Goal: Information Seeking & Learning: Learn about a topic

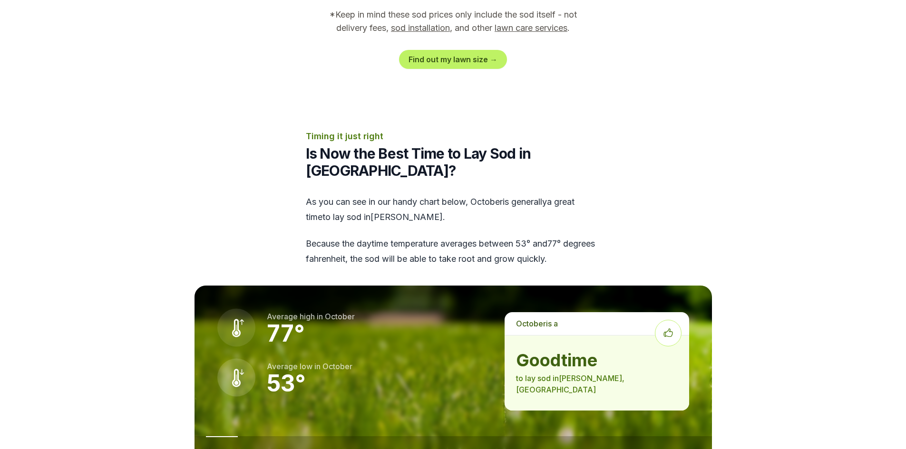
scroll to position [1188, 0]
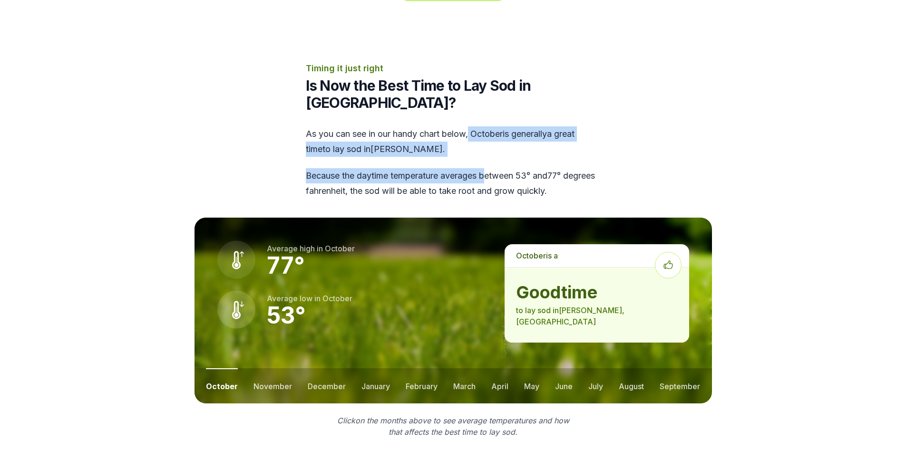
drag, startPoint x: 473, startPoint y: 84, endPoint x: 492, endPoint y: 107, distance: 30.1
click at [492, 126] on div "As you can see in our handy chart below, october is generally a great time to l…" at bounding box center [453, 162] width 295 height 72
drag, startPoint x: 475, startPoint y: 85, endPoint x: 495, endPoint y: 97, distance: 22.8
click at [495, 126] on div "As you can see in our handy chart below, october is generally a great time to l…" at bounding box center [453, 162] width 295 height 72
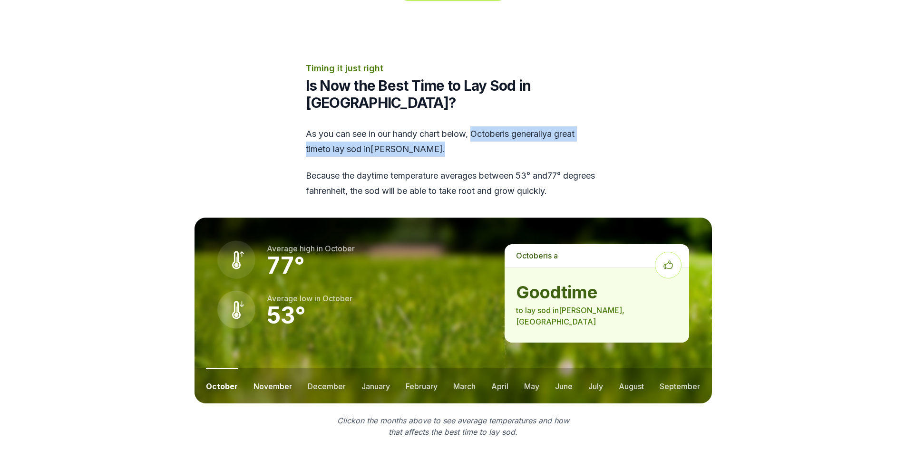
click at [266, 368] on button "november" at bounding box center [272, 385] width 39 height 35
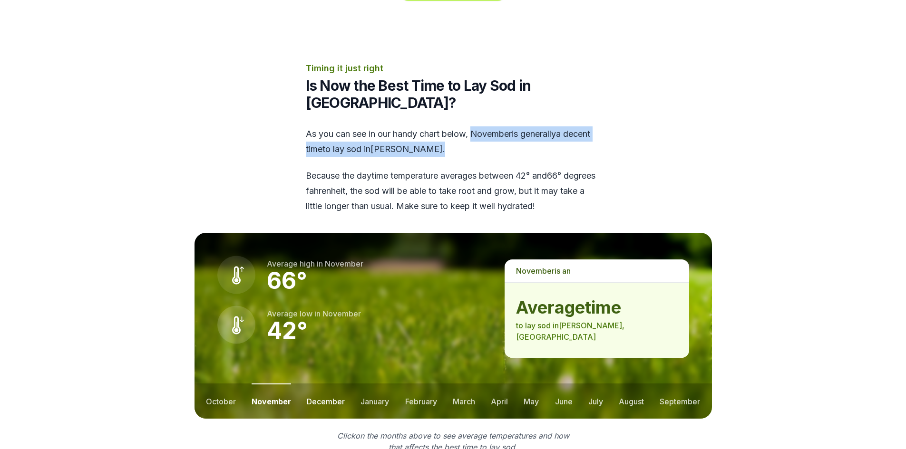
click at [324, 384] on button "december" at bounding box center [326, 401] width 38 height 35
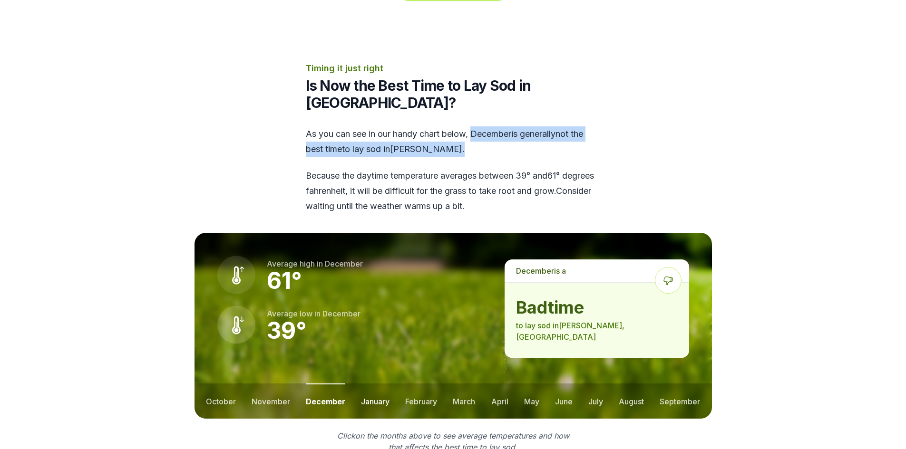
click at [361, 384] on button "january" at bounding box center [375, 401] width 29 height 35
click at [410, 384] on button "february" at bounding box center [422, 401] width 32 height 35
click at [454, 384] on button "march" at bounding box center [465, 401] width 22 height 35
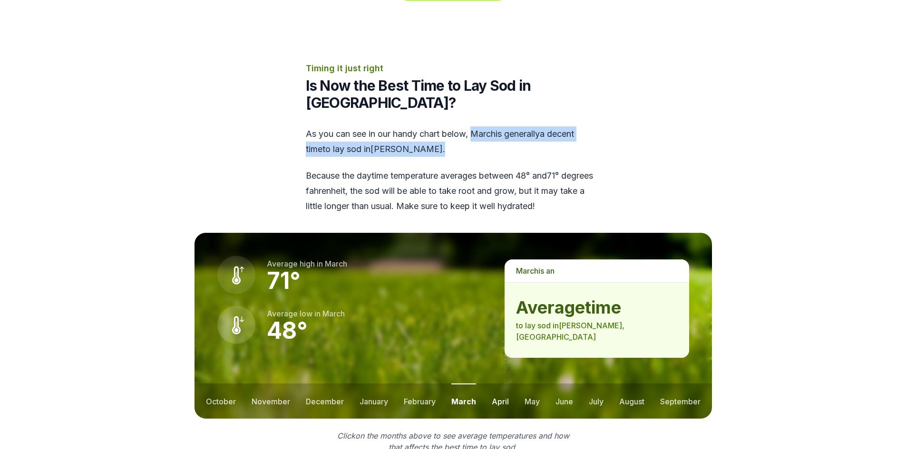
click at [501, 384] on button "april" at bounding box center [500, 401] width 17 height 35
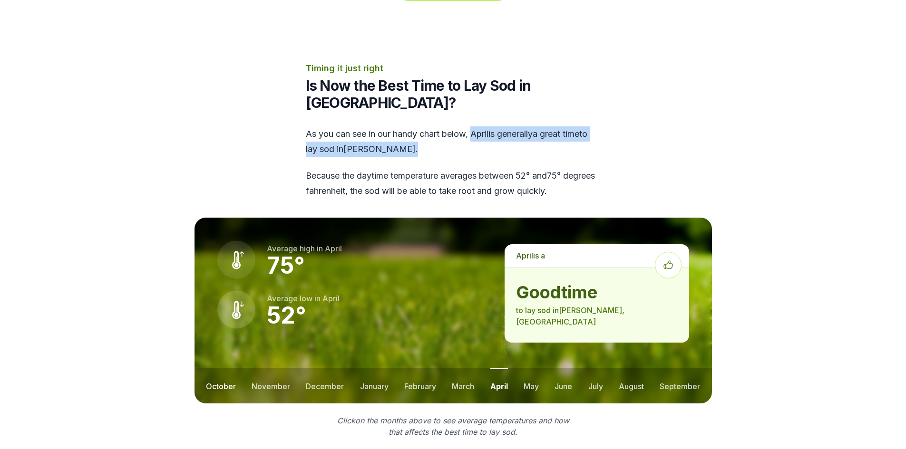
click at [220, 368] on button "october" at bounding box center [221, 385] width 30 height 35
